Goal: Navigation & Orientation: Find specific page/section

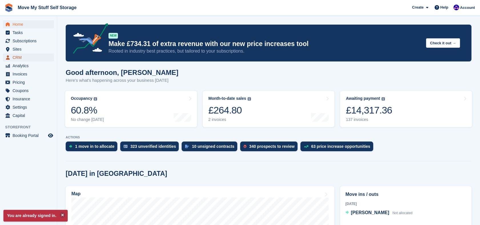
click at [22, 57] on span "CRM" at bounding box center [30, 57] width 34 height 8
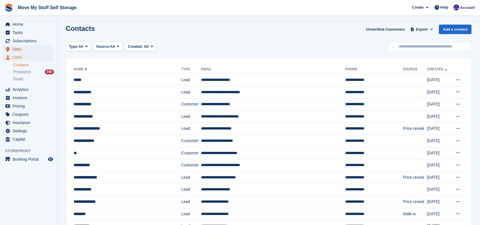
click at [20, 51] on span "Sites" at bounding box center [30, 49] width 34 height 8
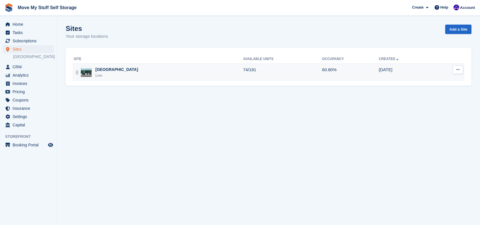
click at [167, 72] on div "Stoke-on-Trent Live" at bounding box center [158, 73] width 169 height 12
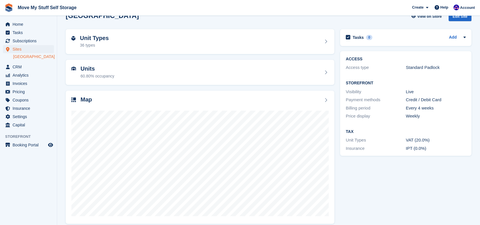
scroll to position [19, 0]
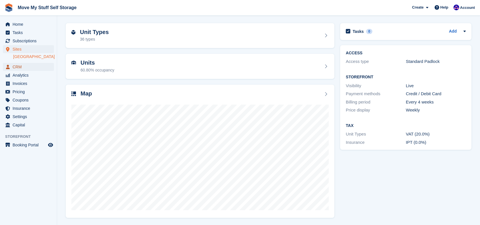
click at [19, 66] on span "CRM" at bounding box center [30, 67] width 34 height 8
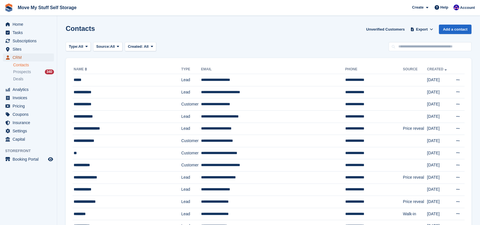
click at [16, 55] on span "CRM" at bounding box center [30, 57] width 34 height 8
